Goal: Find specific page/section: Find specific page/section

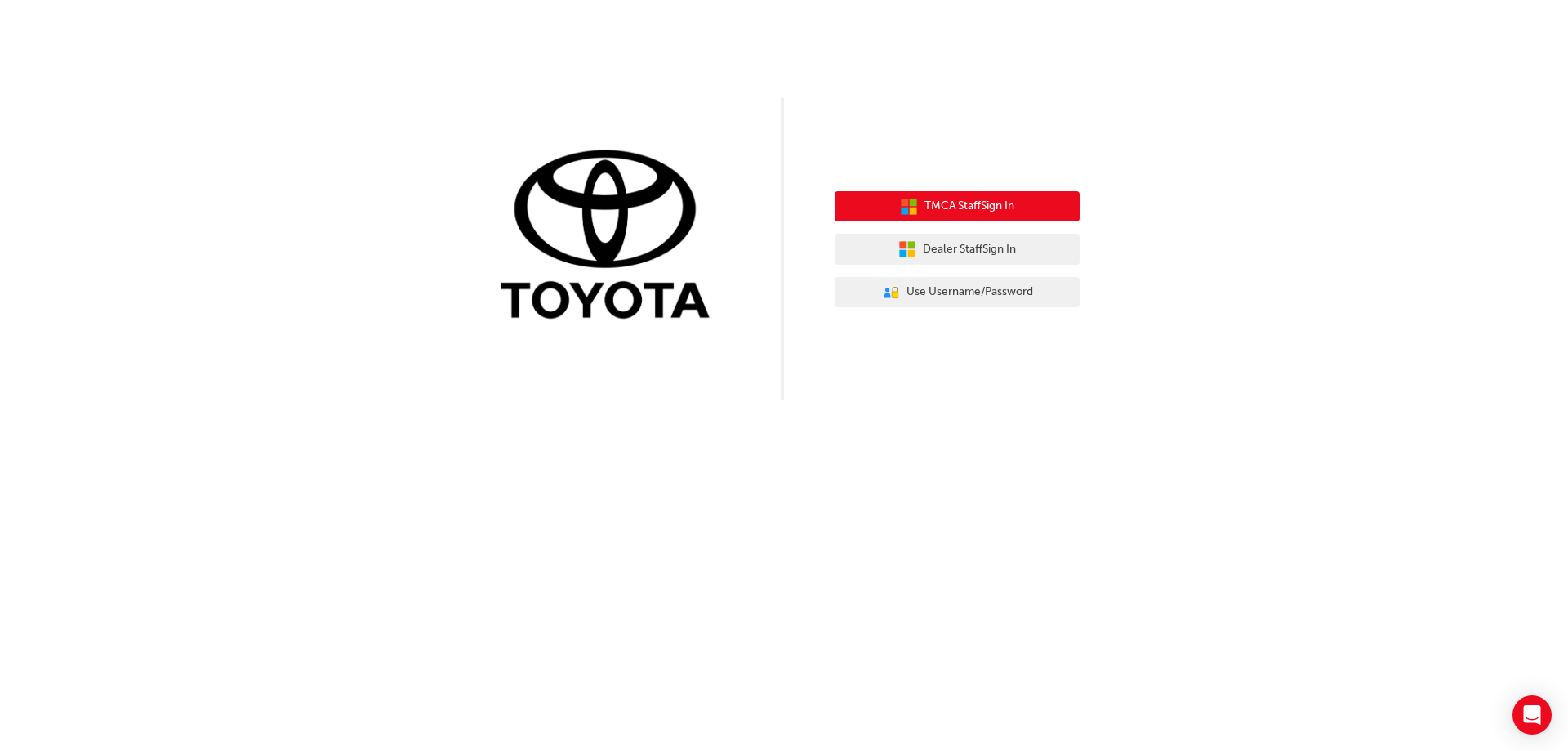
click at [1001, 193] on button "TMCA Staff Sign In" at bounding box center [956, 207] width 245 height 31
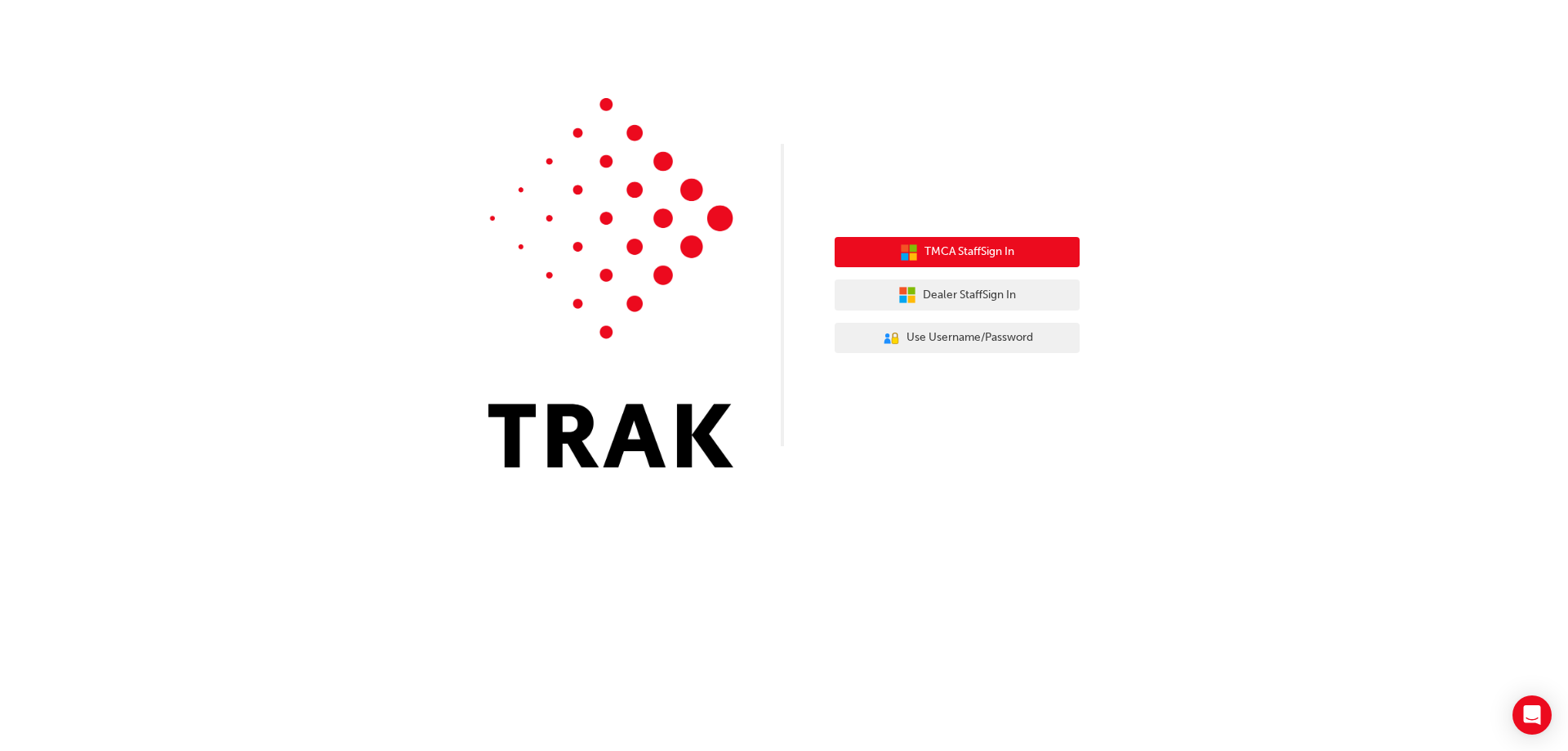
click at [945, 254] on span "TMCA Staff Sign In" at bounding box center [969, 251] width 90 height 19
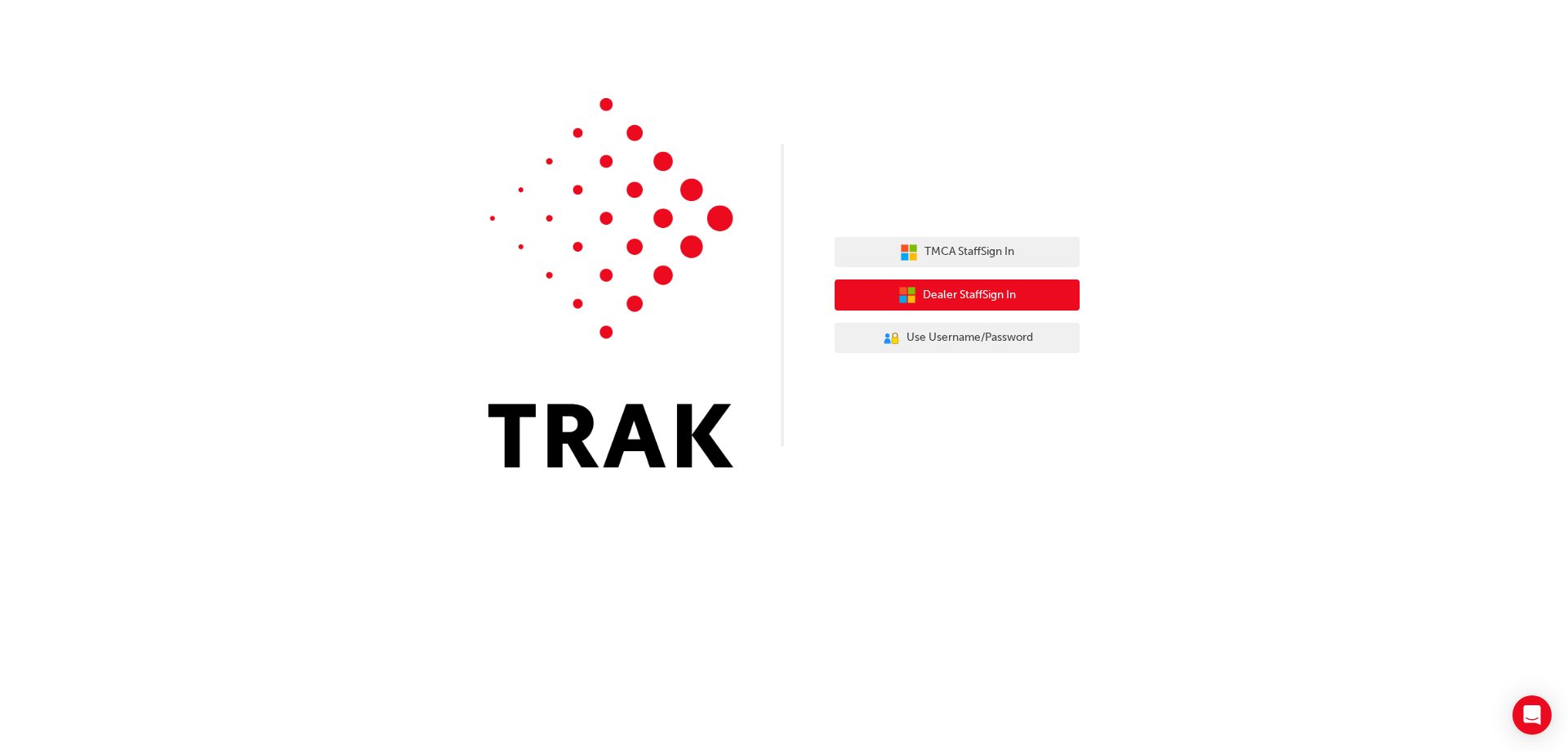
click at [979, 292] on span "Dealer Staff Sign In" at bounding box center [969, 295] width 93 height 19
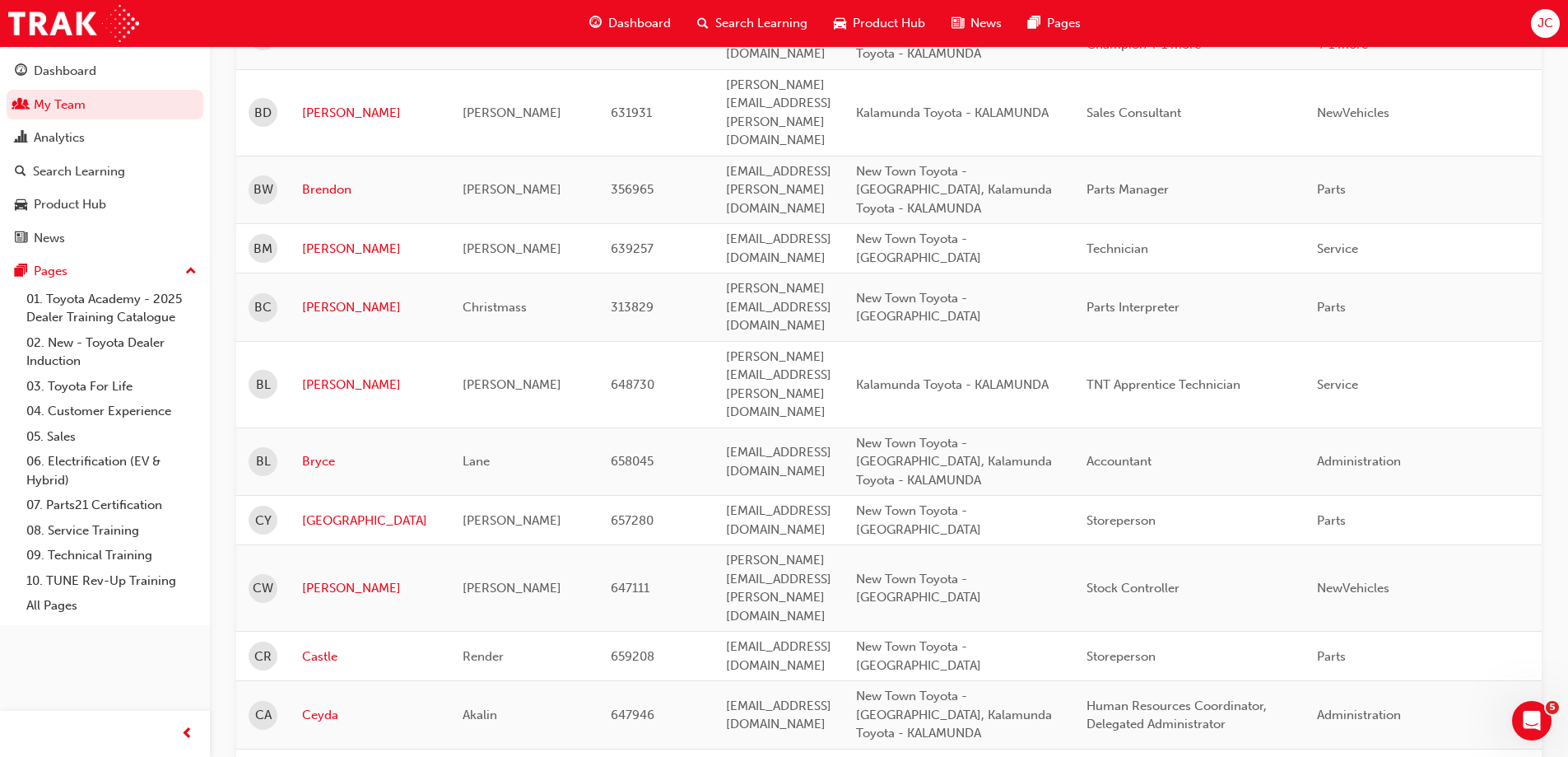
scroll to position [1946, 0]
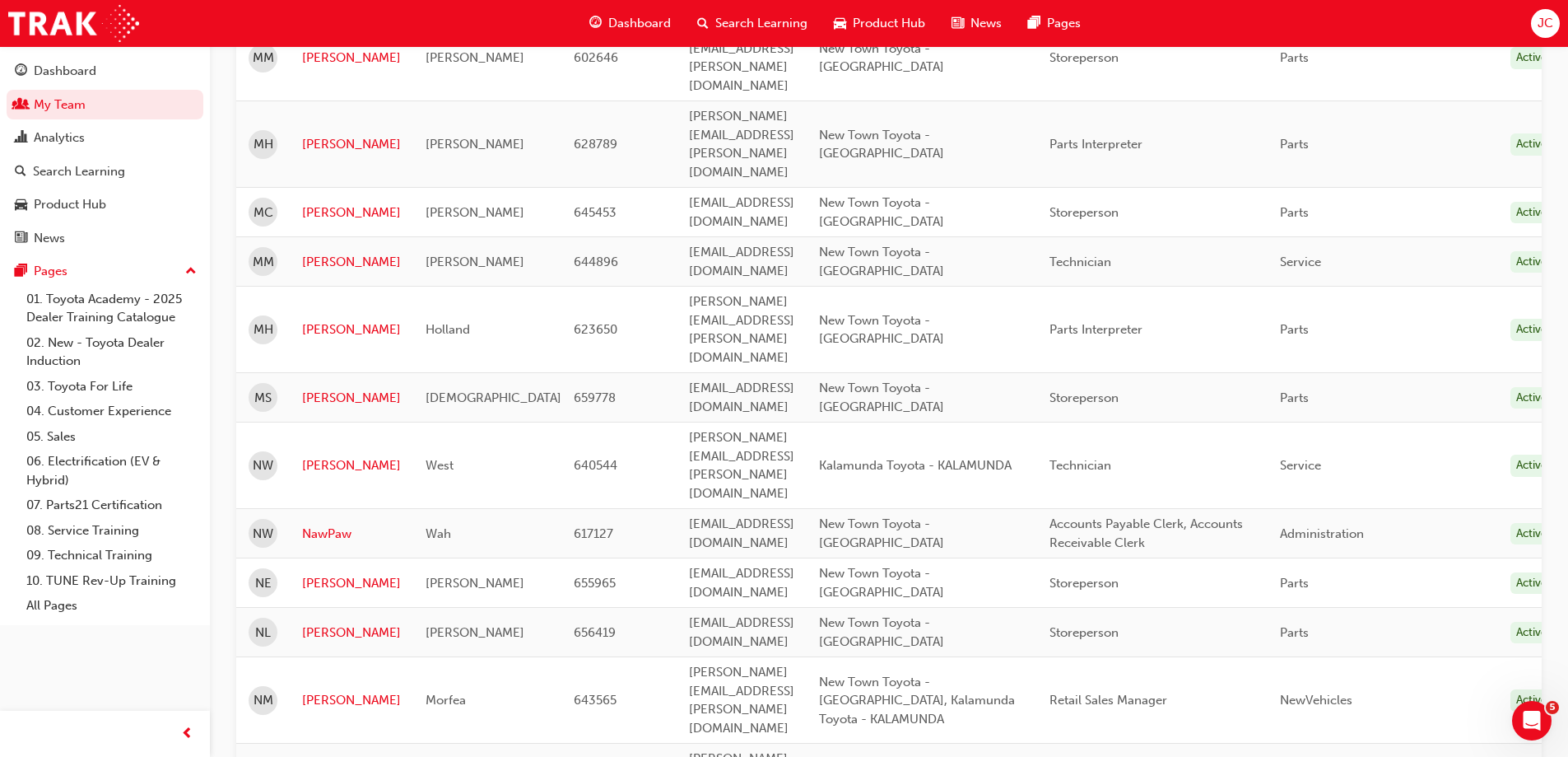
scroll to position [1921, 0]
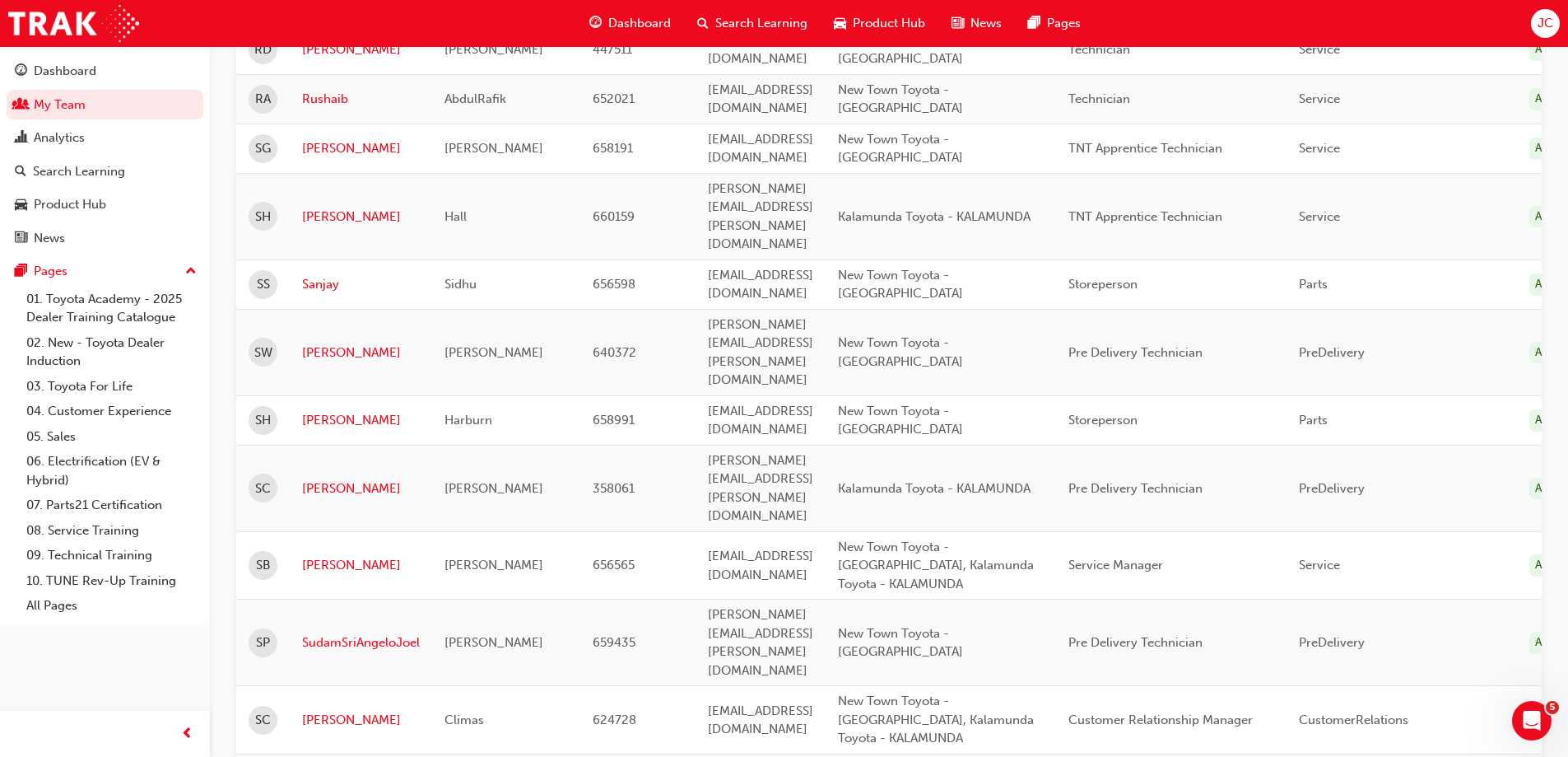
scroll to position [349, 0]
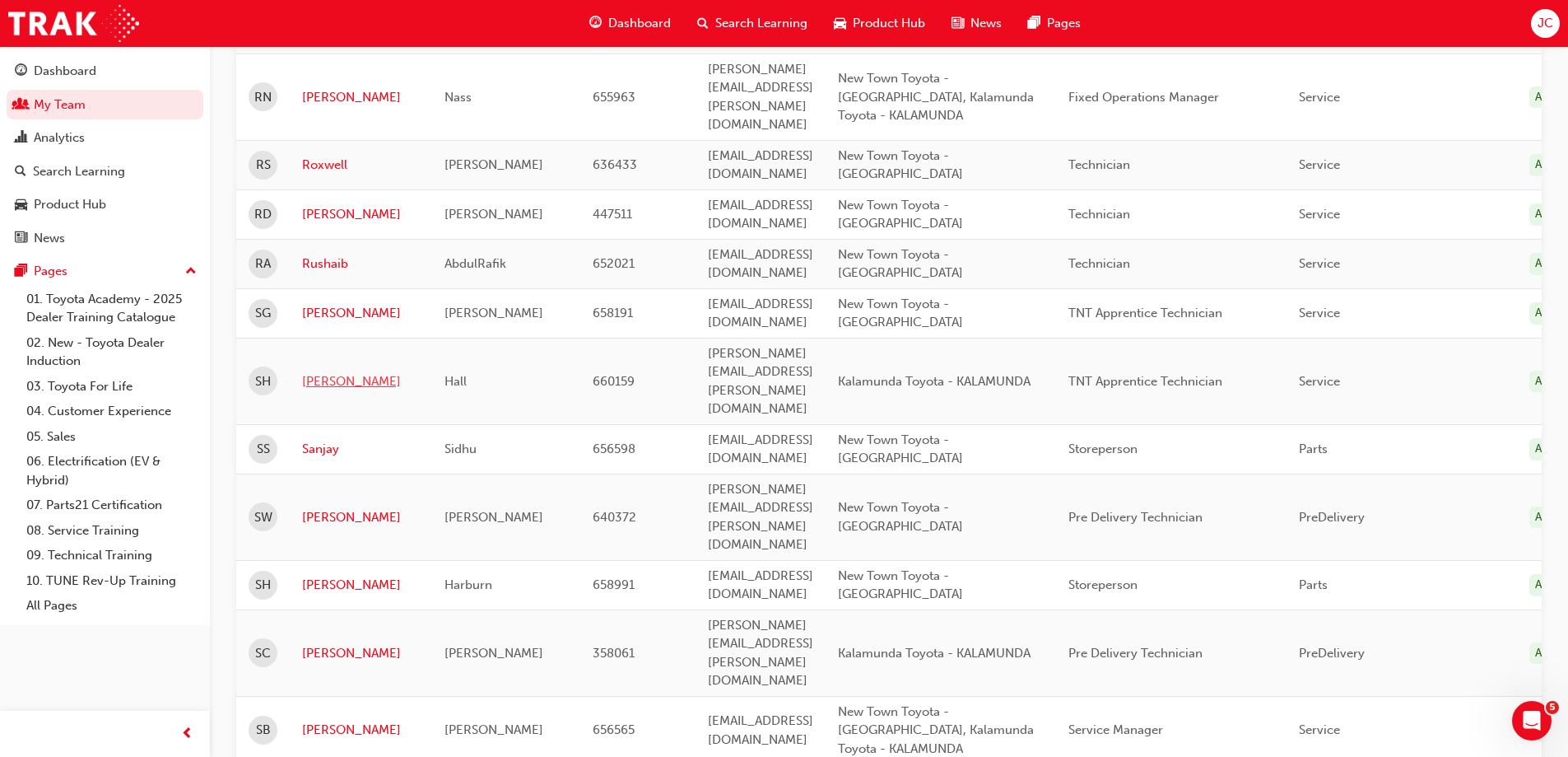
click at [327, 373] on link "[PERSON_NAME]" at bounding box center [361, 382] width 117 height 19
